Goal: Task Accomplishment & Management: Manage account settings

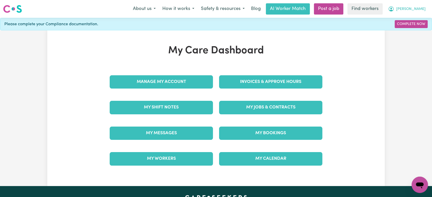
click at [426, 7] on button "[PERSON_NAME]" at bounding box center [407, 9] width 44 height 11
click at [413, 25] on link "Logout" at bounding box center [409, 30] width 40 height 10
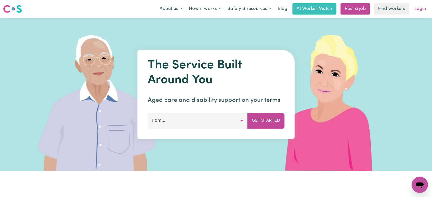
click at [426, 5] on link "Login" at bounding box center [421, 8] width 18 height 11
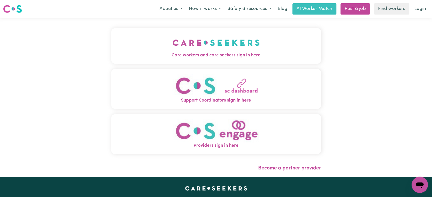
click at [187, 41] on img "Care workers and care seekers sign in here" at bounding box center [216, 42] width 87 height 19
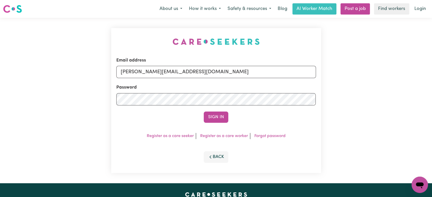
click at [203, 116] on div "Sign In" at bounding box center [216, 117] width 200 height 11
click at [210, 117] on button "Sign In" at bounding box center [216, 117] width 25 height 11
